Goal: Navigation & Orientation: Find specific page/section

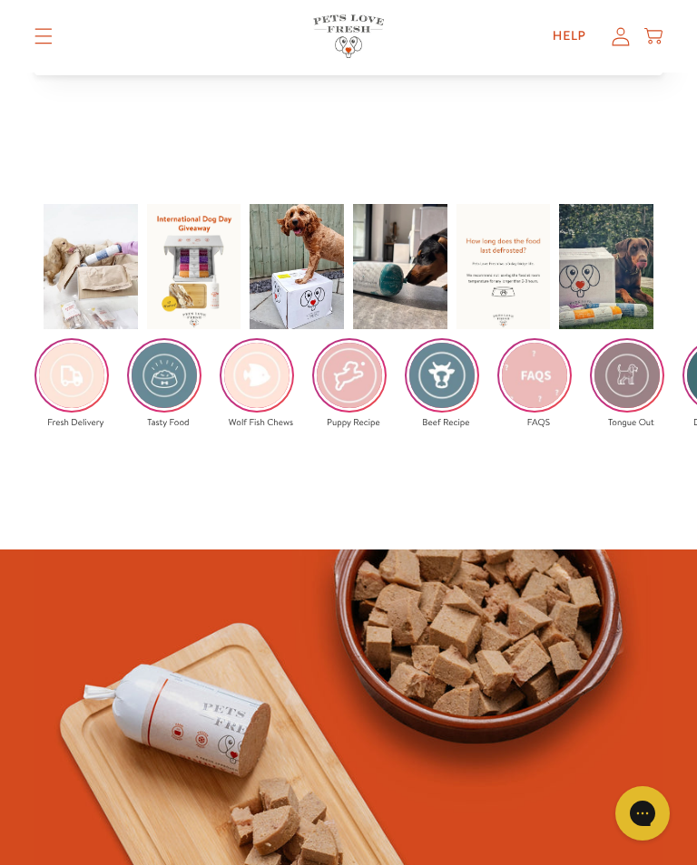
click at [182, 358] on img at bounding box center [164, 375] width 71 height 71
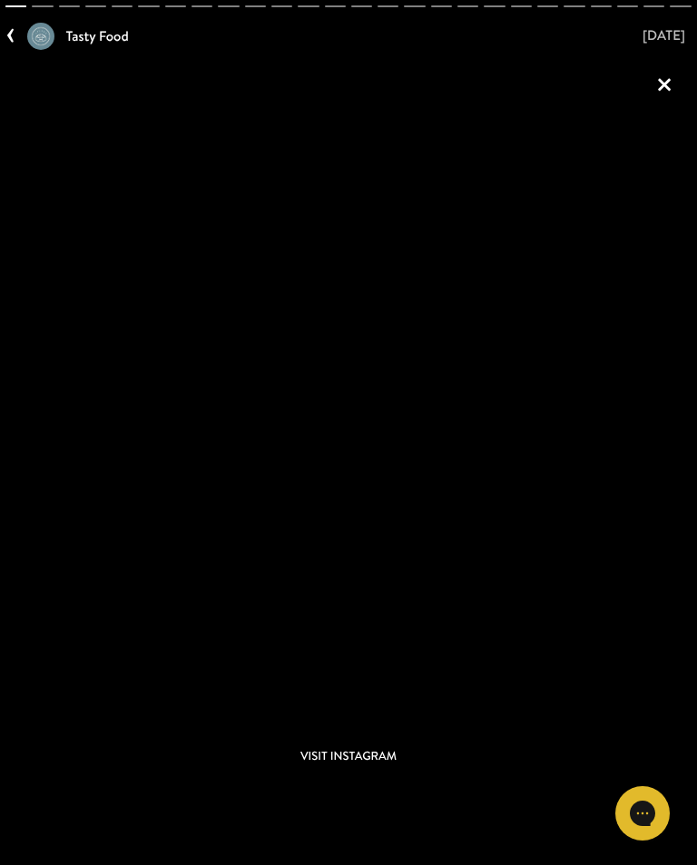
scroll to position [3461, 0]
click at [20, 31] on link "‹" at bounding box center [16, 34] width 22 height 38
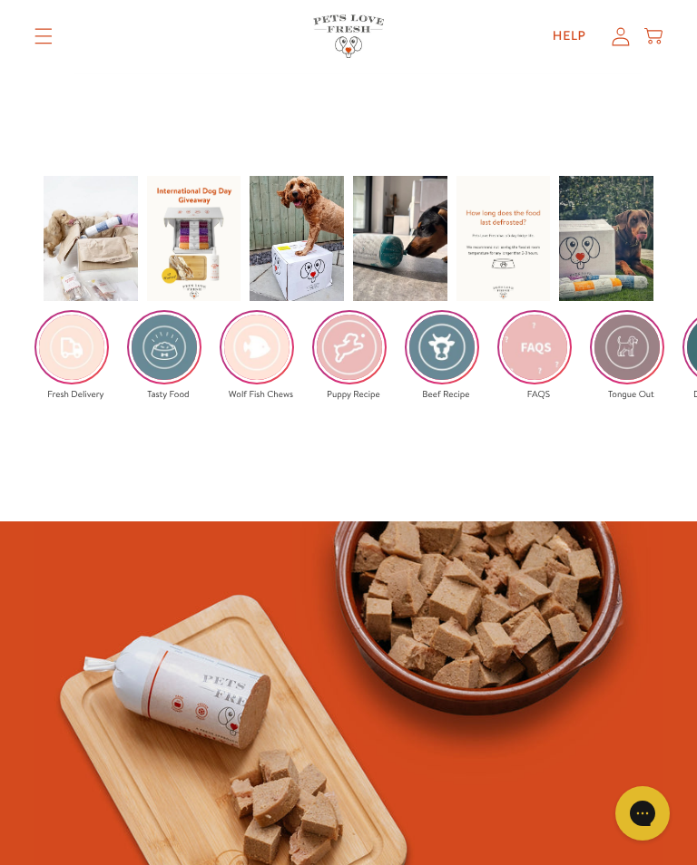
click at [652, 46] on icon at bounding box center [653, 36] width 18 height 20
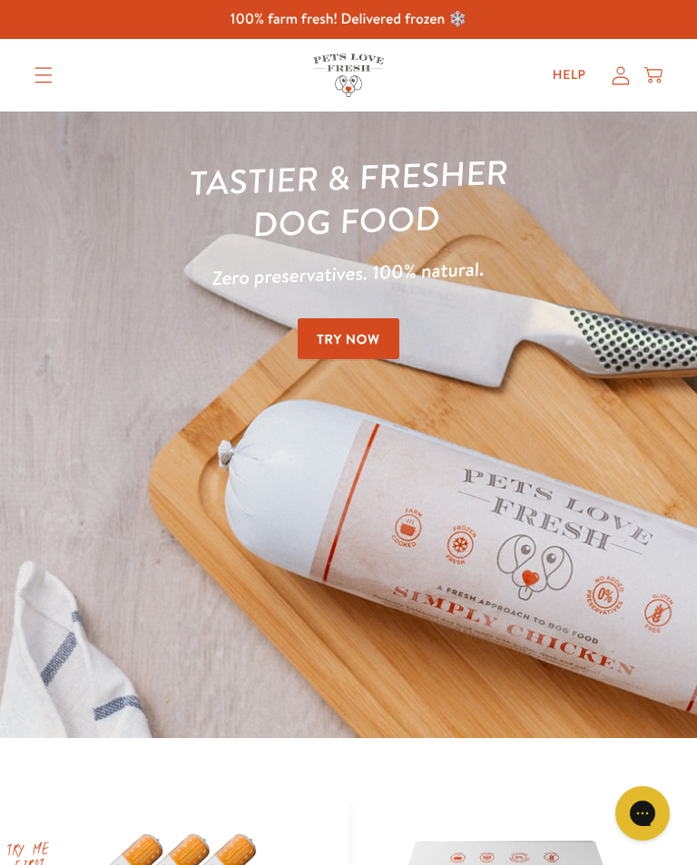
click at [39, 73] on icon "Translation missing: en.sections.header.menu" at bounding box center [43, 75] width 18 height 16
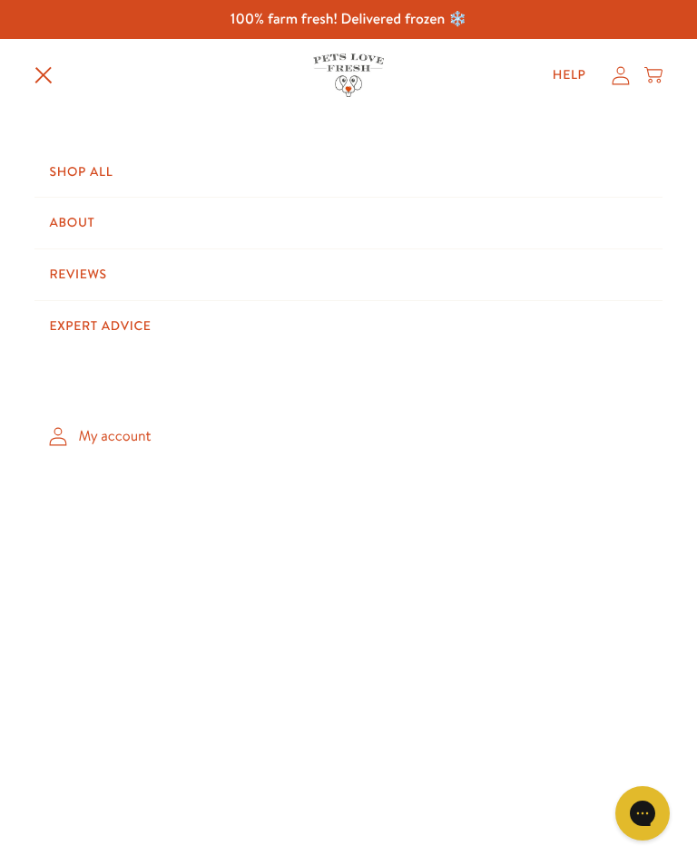
click at [80, 213] on link "About" at bounding box center [347, 223] width 627 height 51
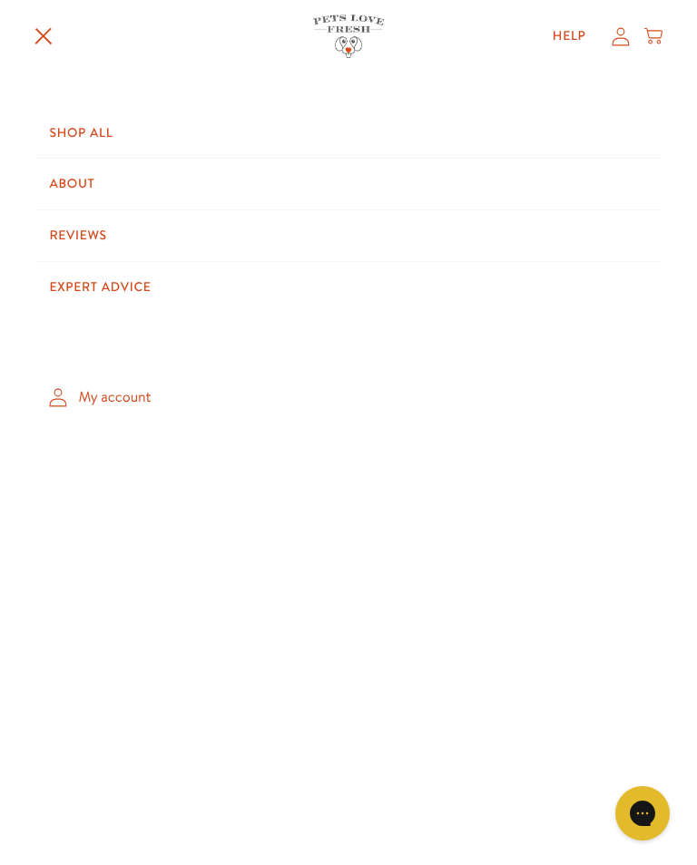
scroll to position [3461, 0]
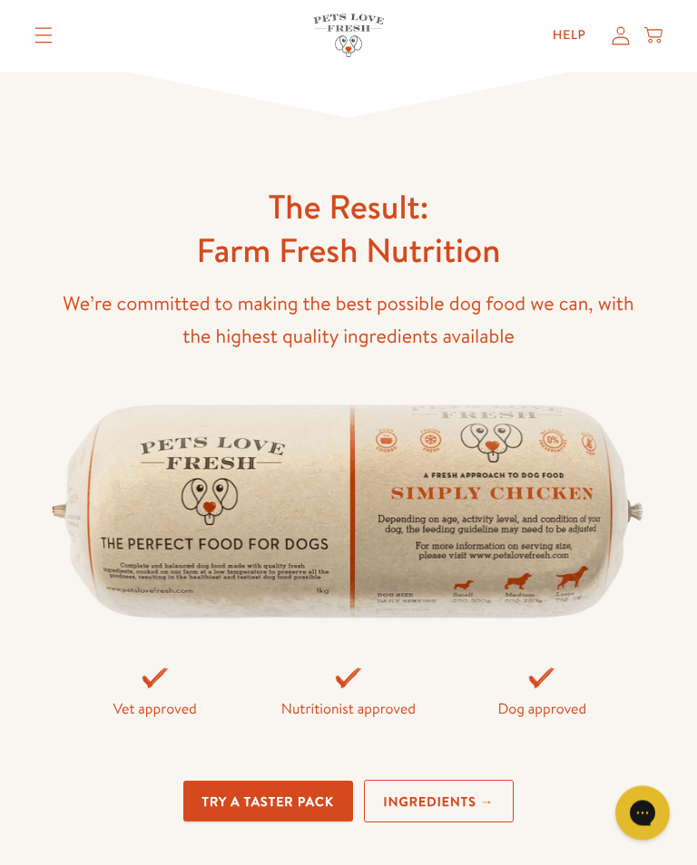
scroll to position [4579, 0]
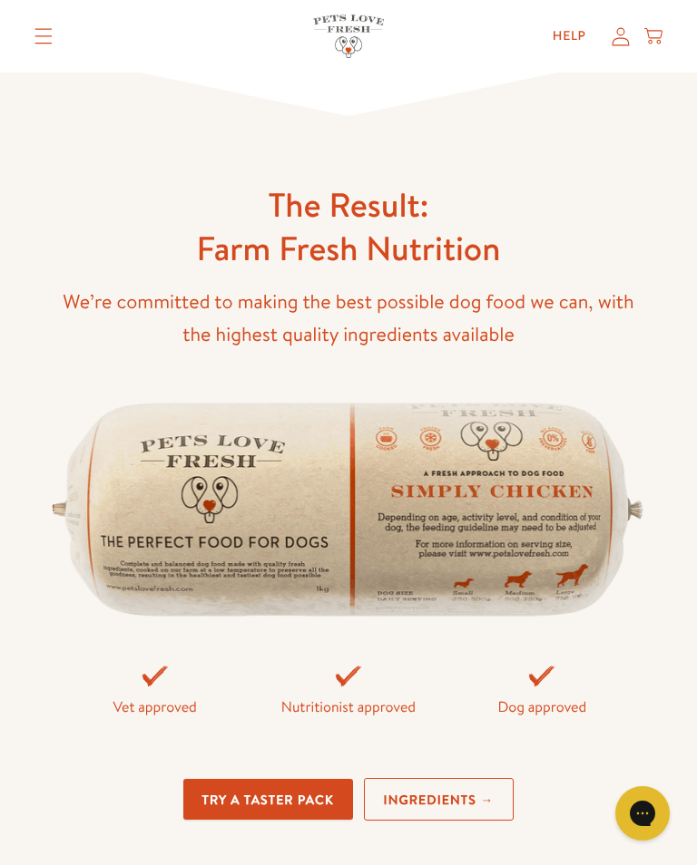
click at [455, 794] on link "Ingredients →" at bounding box center [439, 799] width 151 height 43
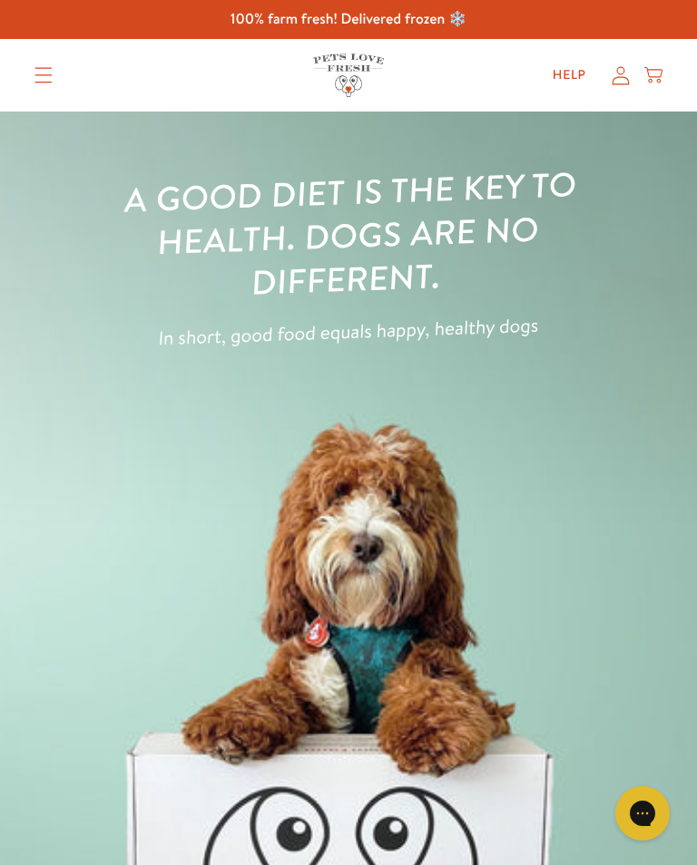
scroll to position [4607, 0]
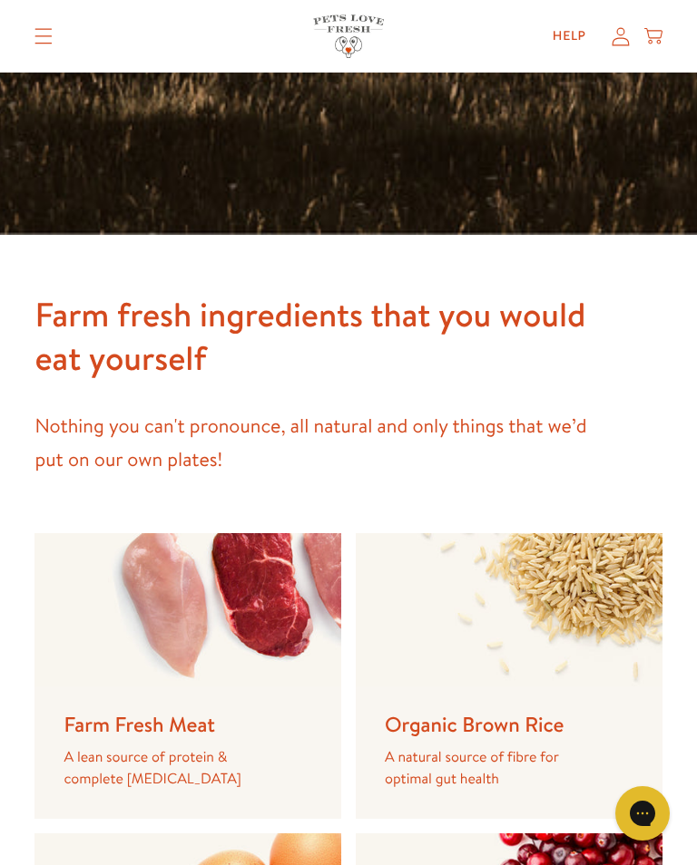
scroll to position [709, 0]
